Goal: Browse casually: Explore the website without a specific task or goal

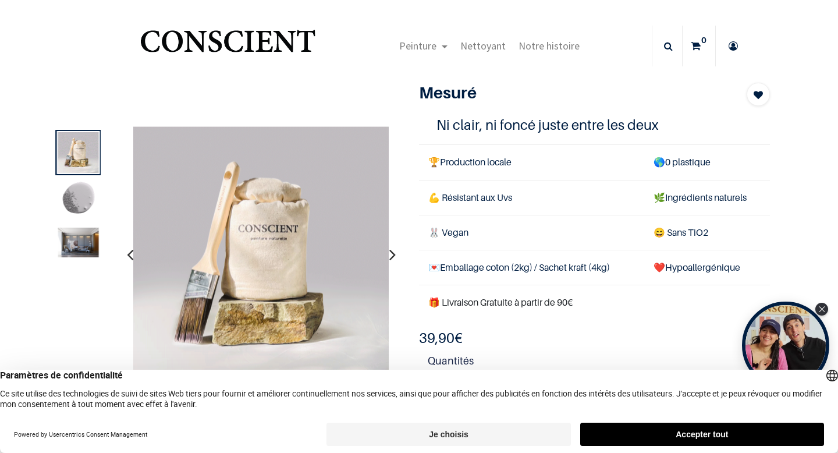
click at [256, 49] on img "Logo of Conscient" at bounding box center [228, 46] width 180 height 46
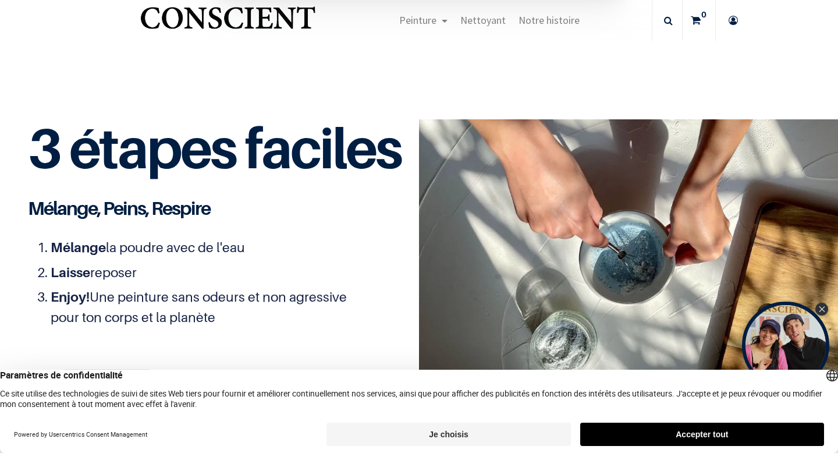
scroll to position [1431, 0]
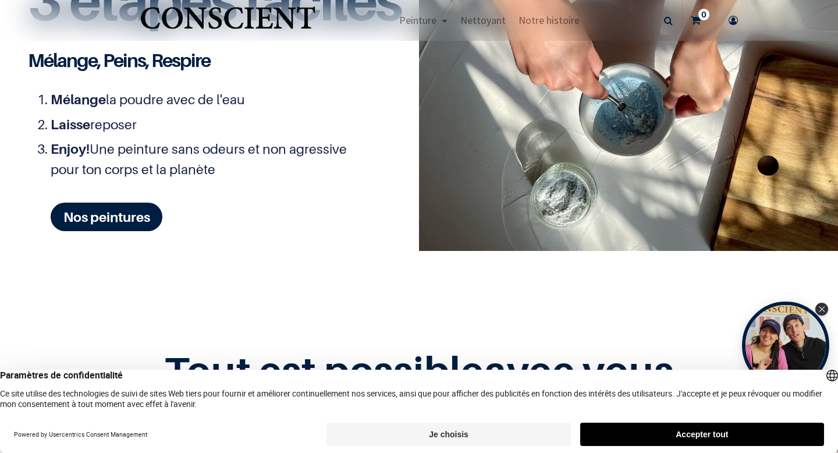
click at [740, 430] on button "Accepter tout" at bounding box center [702, 433] width 244 height 23
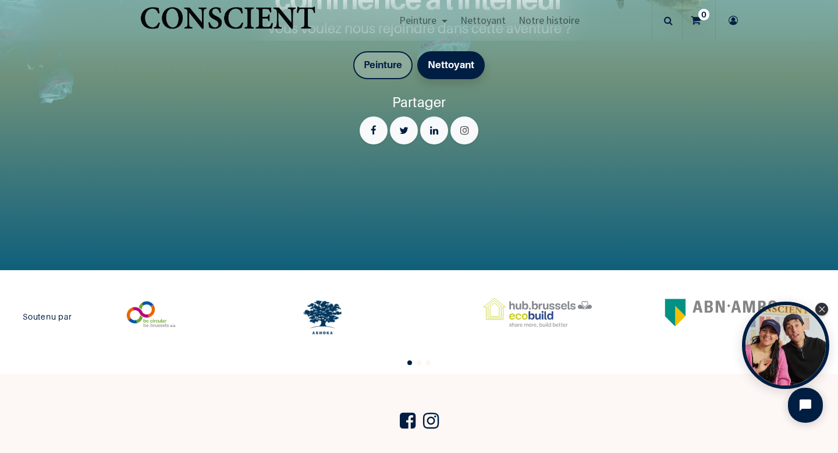
scroll to position [2472, 0]
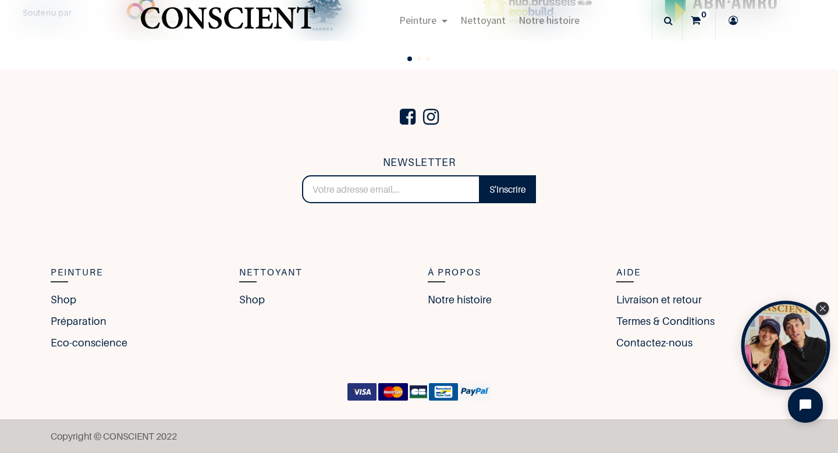
click at [777, 340] on div "Open Tolstoy widget" at bounding box center [785, 345] width 89 height 89
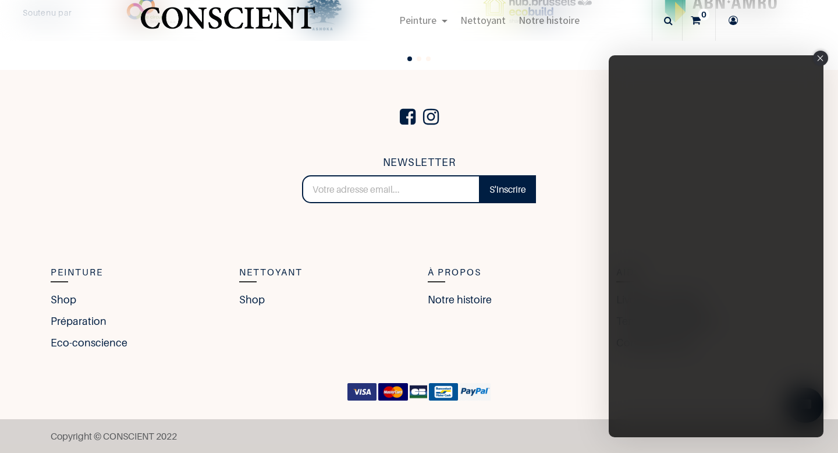
click at [820, 57] on icon "Close" at bounding box center [820, 58] width 6 height 6
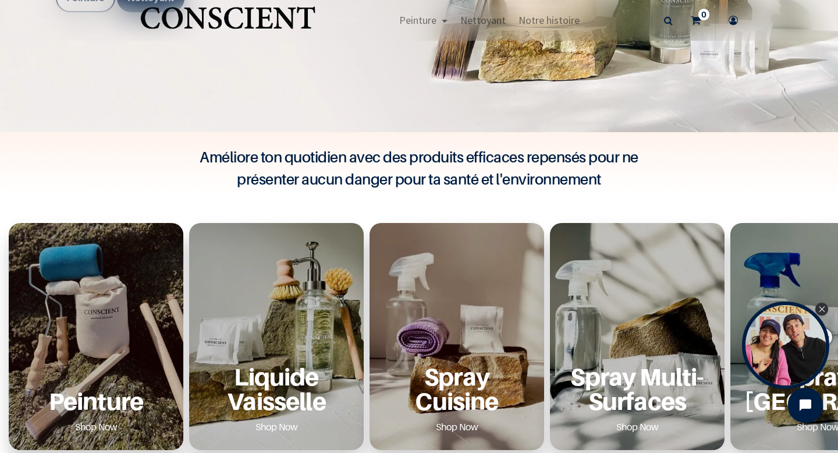
scroll to position [0, 0]
